Goal: Task Accomplishment & Management: Manage account settings

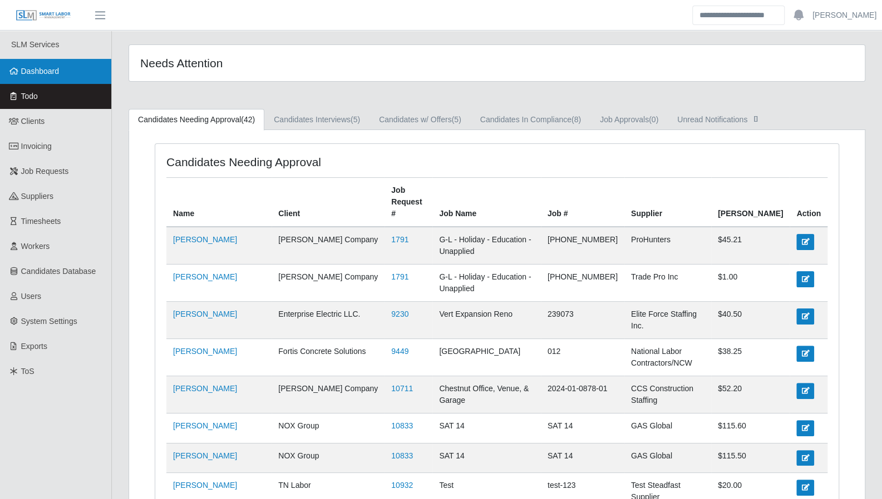
click at [65, 74] on link "Dashboard" at bounding box center [55, 71] width 111 height 25
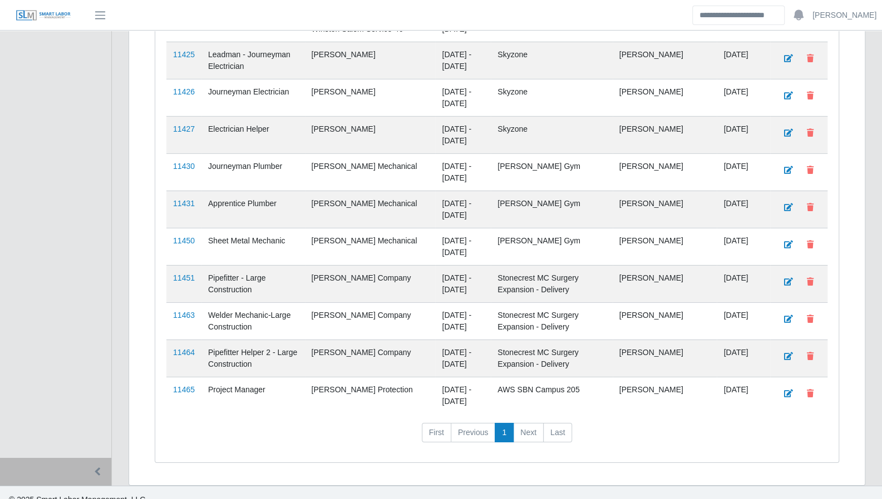
scroll to position [2137, 0]
click at [182, 385] on link "11465" at bounding box center [184, 389] width 22 height 9
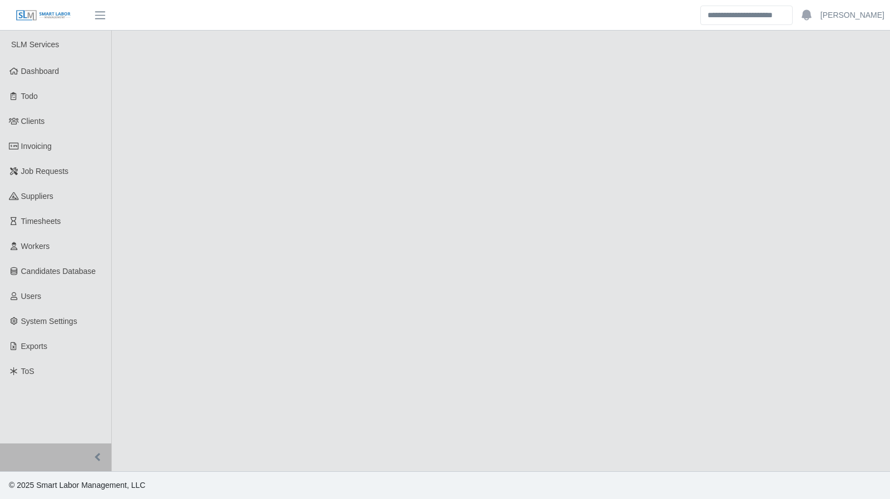
select select "****"
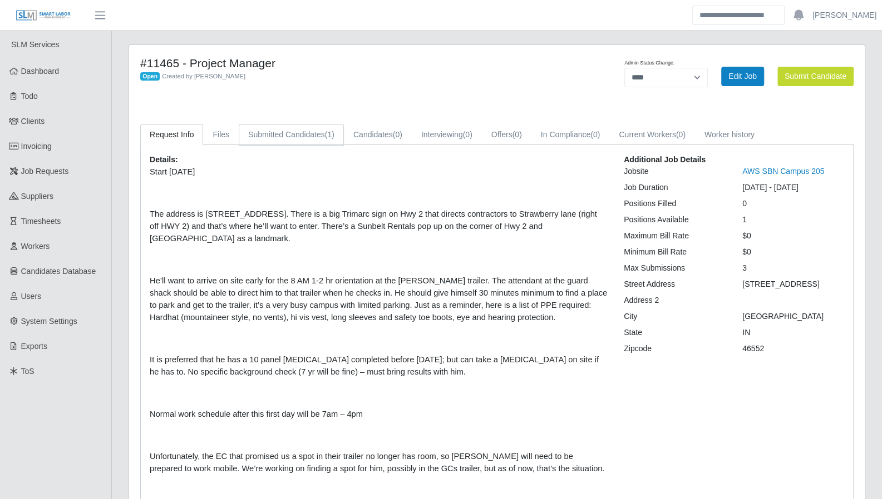
click at [298, 138] on link "Submitted Candidates (1)" at bounding box center [291, 135] width 105 height 22
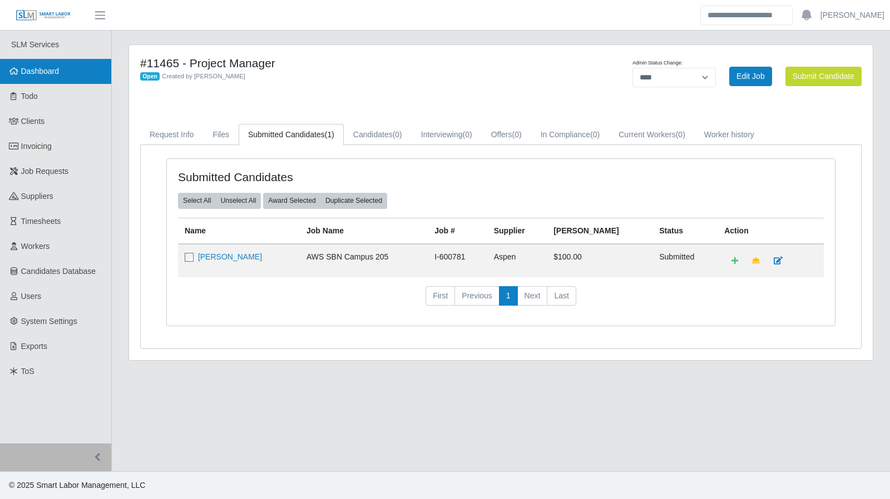
click at [58, 71] on span "Dashboard" at bounding box center [40, 71] width 38 height 9
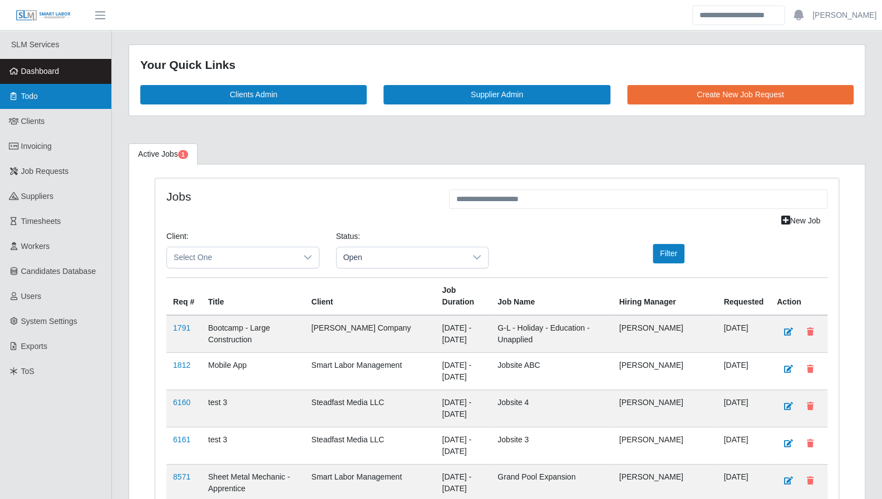
click at [52, 102] on link "Todo" at bounding box center [55, 96] width 111 height 25
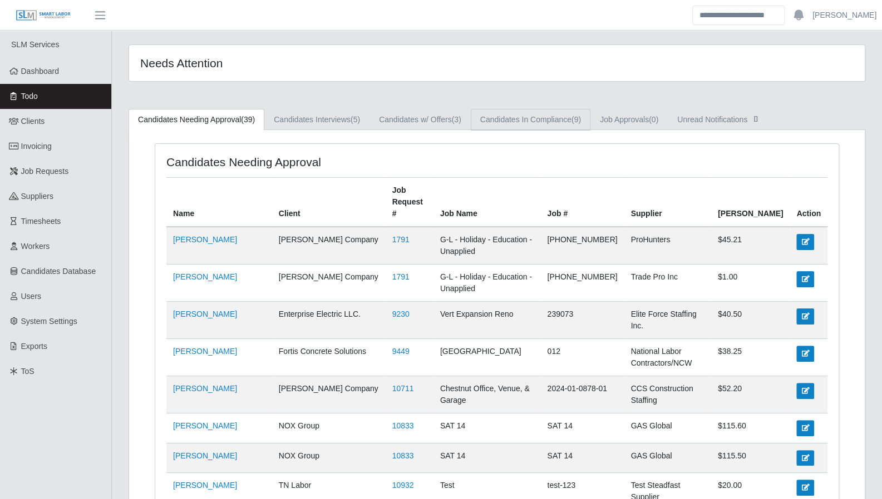
click at [511, 118] on link "Candidates In Compliance (9)" at bounding box center [531, 120] width 120 height 22
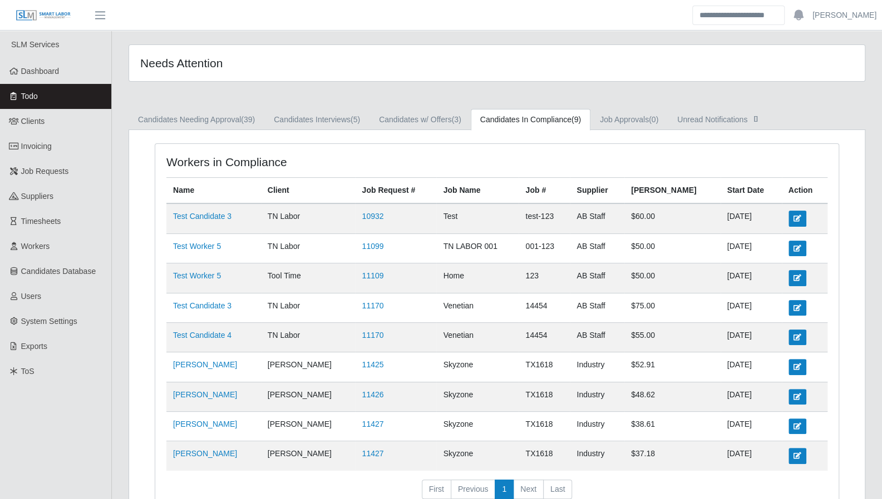
scroll to position [64, 0]
